Goal: Check status: Check status

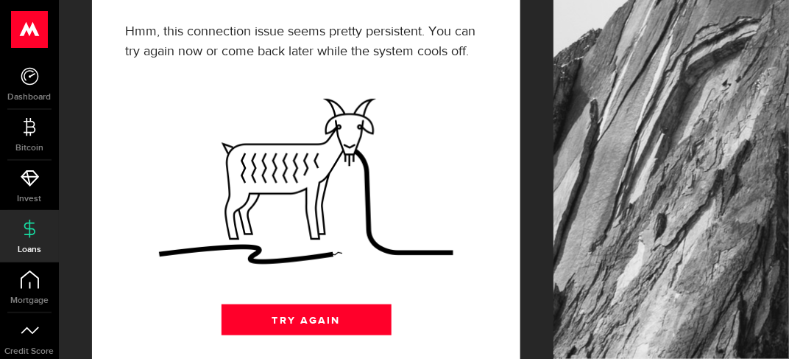
scroll to position [152, 0]
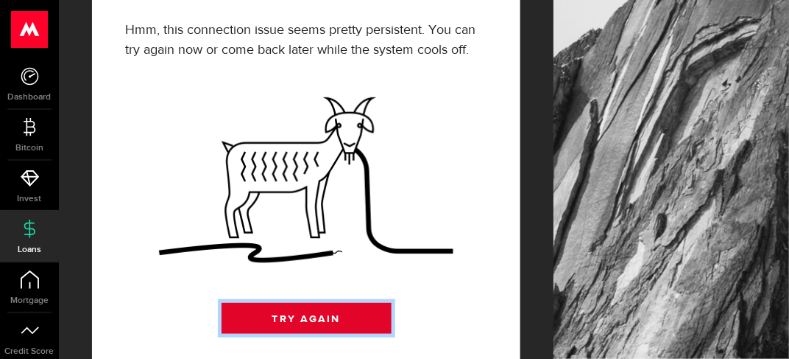
click at [294, 303] on link "Try Again" at bounding box center [307, 318] width 170 height 31
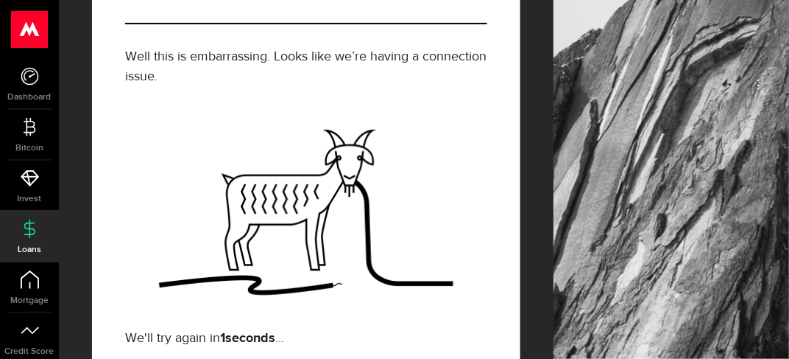
scroll to position [120, 0]
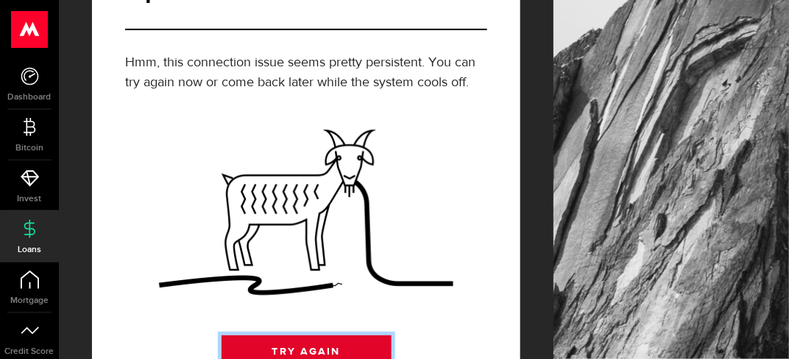
click at [295, 335] on link "Try Again" at bounding box center [307, 350] width 170 height 31
click at [294, 335] on link "Try Again" at bounding box center [307, 350] width 170 height 31
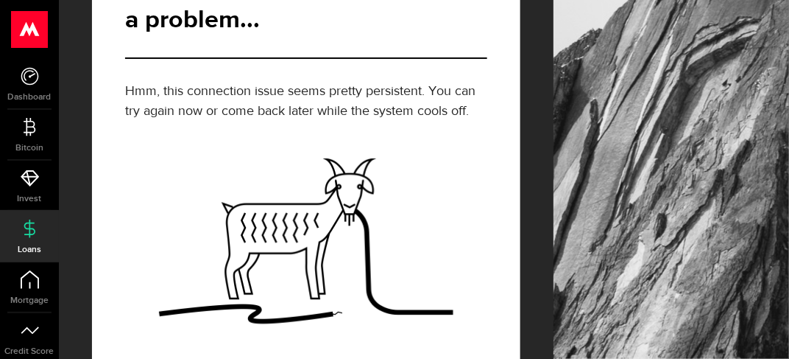
scroll to position [152, 0]
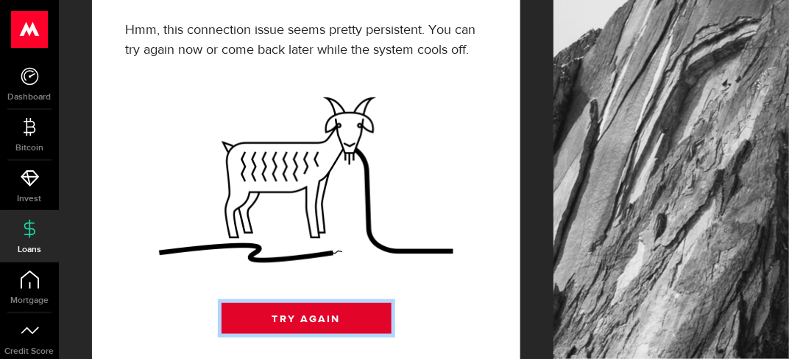
click at [289, 303] on link "Try Again" at bounding box center [307, 318] width 170 height 31
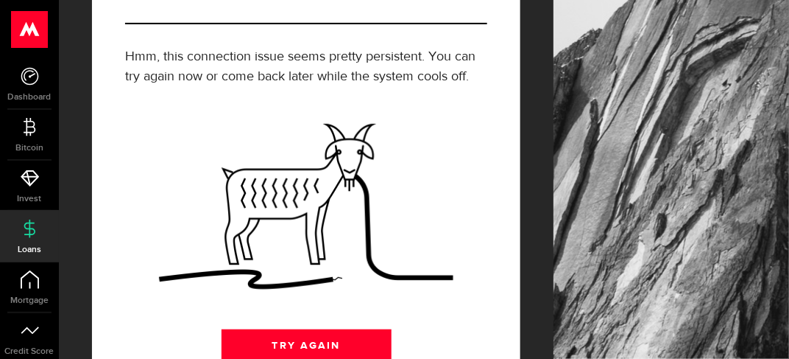
scroll to position [120, 0]
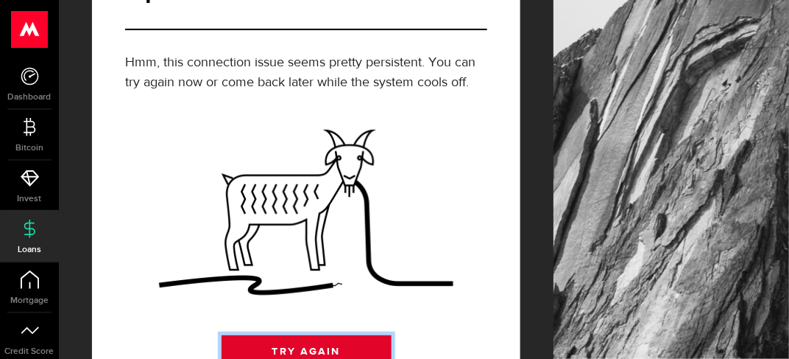
click at [283, 335] on link "Try Again" at bounding box center [307, 350] width 170 height 31
click at [322, 335] on link "Try Again" at bounding box center [307, 350] width 170 height 31
click at [325, 335] on link "Try Again" at bounding box center [307, 350] width 170 height 31
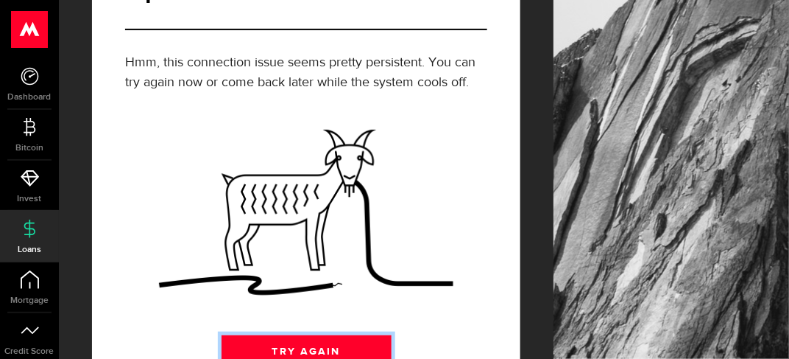
click at [325, 335] on link "Try Again" at bounding box center [307, 350] width 170 height 31
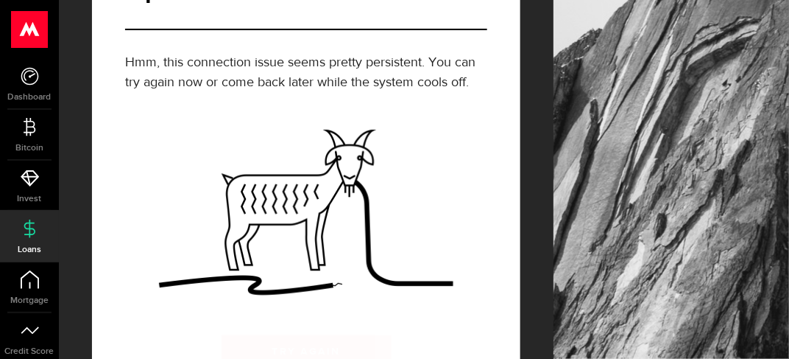
scroll to position [126, 0]
